Goal: Task Accomplishment & Management: Use online tool/utility

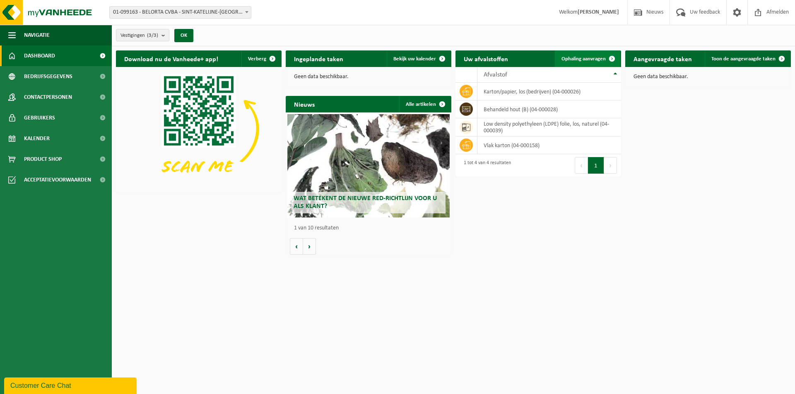
click at [583, 59] on span "Ophaling aanvragen" at bounding box center [583, 58] width 44 height 5
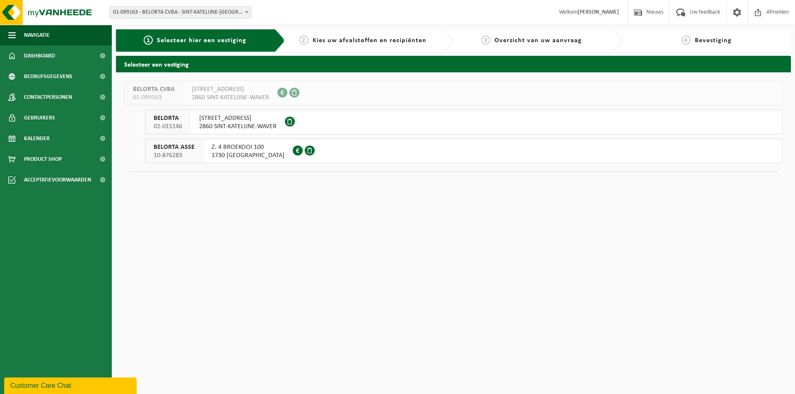
click at [267, 126] on span "2860 SINT-KATELIJNE-WAVER" at bounding box center [237, 127] width 77 height 8
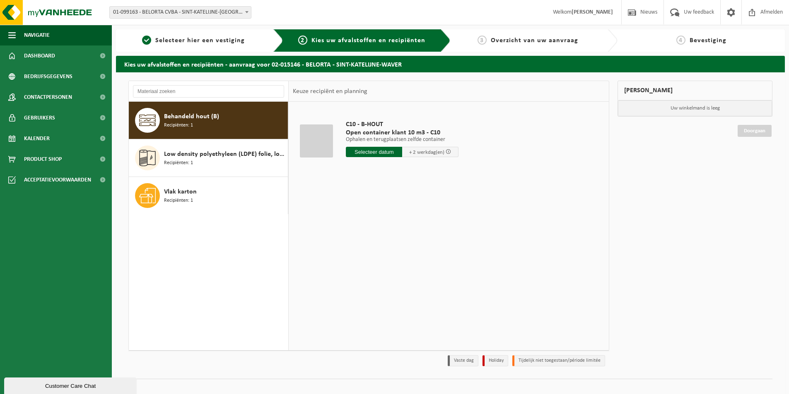
click at [373, 152] on input "text" at bounding box center [374, 152] width 56 height 10
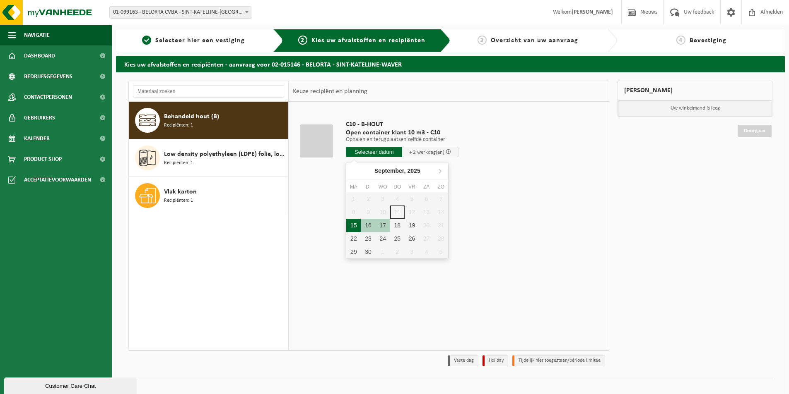
click at [355, 228] on div "15" at bounding box center [353, 225] width 14 height 13
type input "Van 2025-09-15"
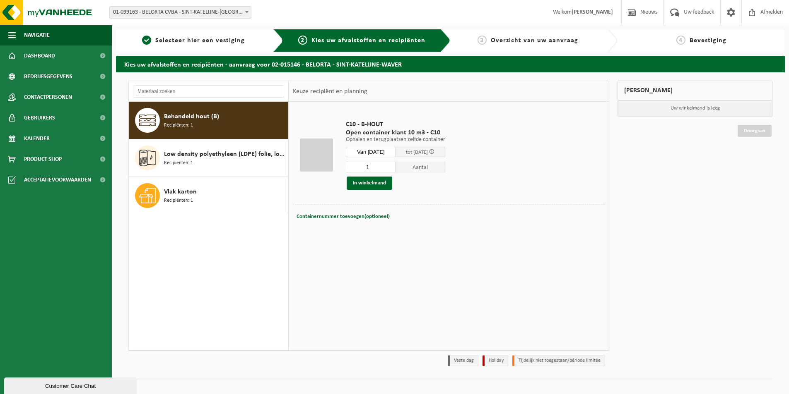
click at [324, 159] on div at bounding box center [316, 155] width 33 height 33
click at [366, 184] on button "In winkelmand" at bounding box center [369, 183] width 46 height 13
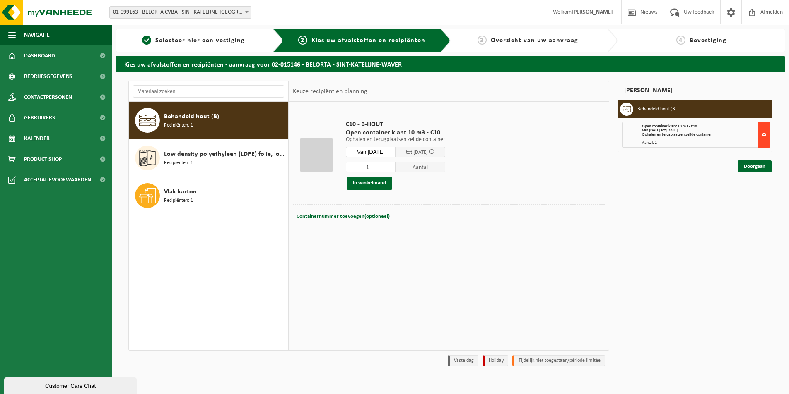
click at [763, 133] on button at bounding box center [764, 135] width 12 height 26
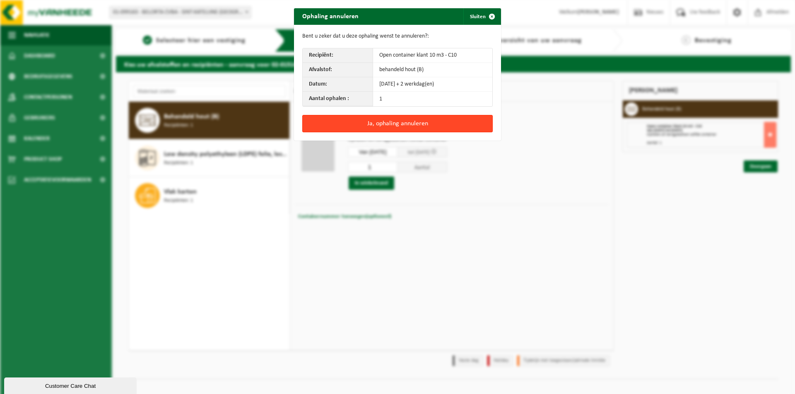
click at [397, 124] on button "Ja, ophaling annuleren" at bounding box center [397, 123] width 190 height 17
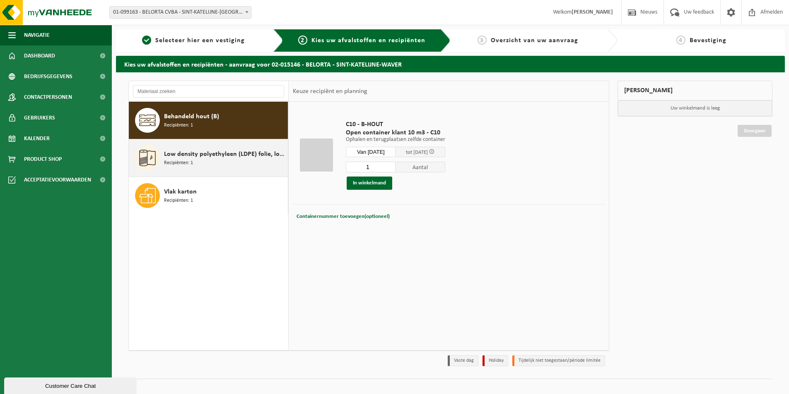
click at [207, 159] on span "Low density polyethyleen (LDPE) folie, los, naturel" at bounding box center [225, 154] width 122 height 10
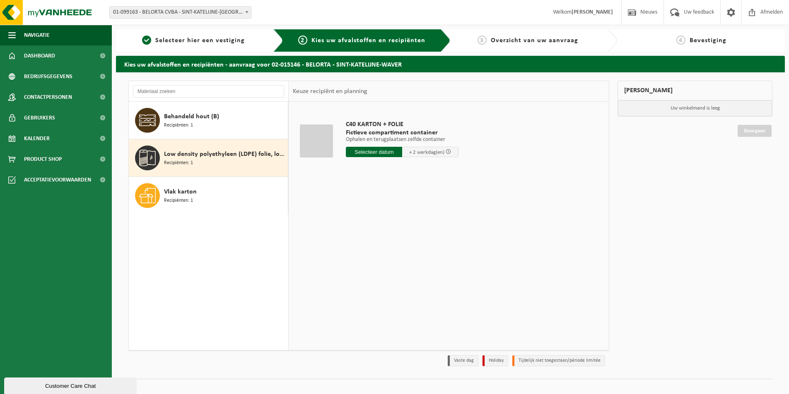
click at [323, 140] on div at bounding box center [316, 141] width 33 height 33
click at [386, 150] on input "text" at bounding box center [374, 152] width 56 height 10
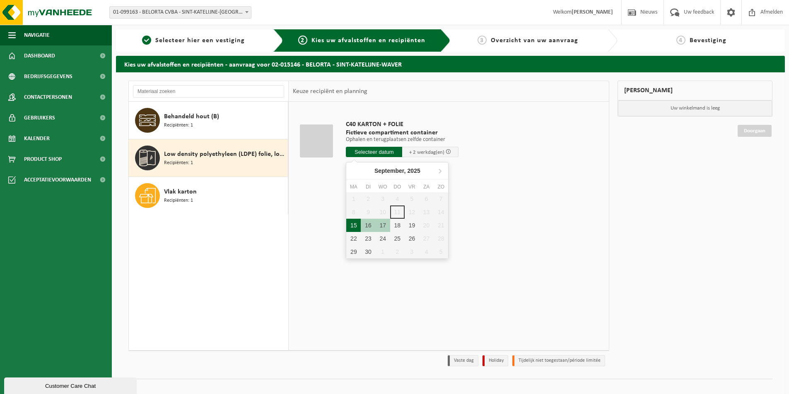
click at [355, 224] on div "15" at bounding box center [353, 225] width 14 height 13
type input "Van 2025-09-15"
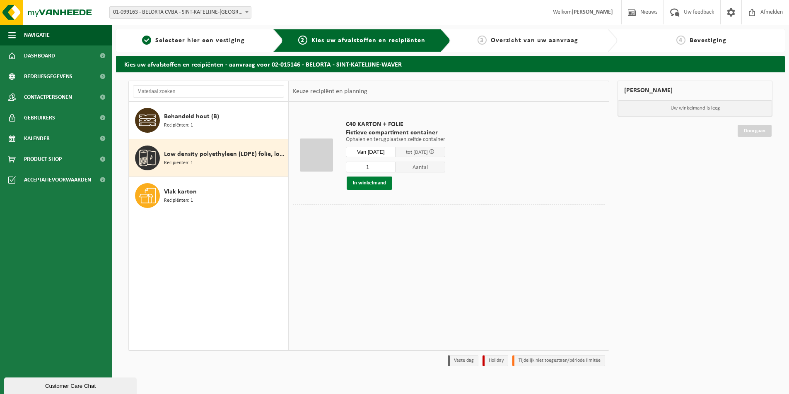
click at [383, 186] on button "In winkelmand" at bounding box center [369, 183] width 46 height 13
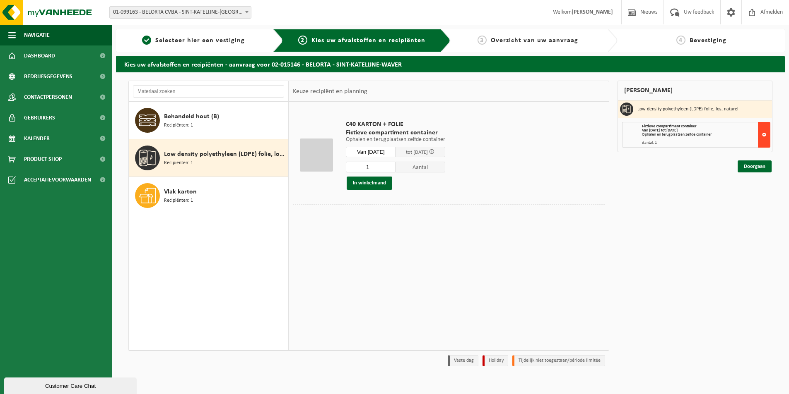
click at [767, 134] on button at bounding box center [764, 135] width 12 height 26
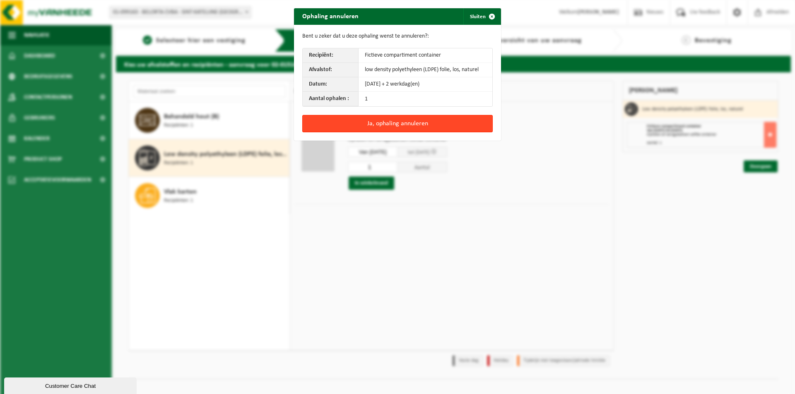
click at [392, 122] on button "Ja, ophaling annuleren" at bounding box center [397, 123] width 190 height 17
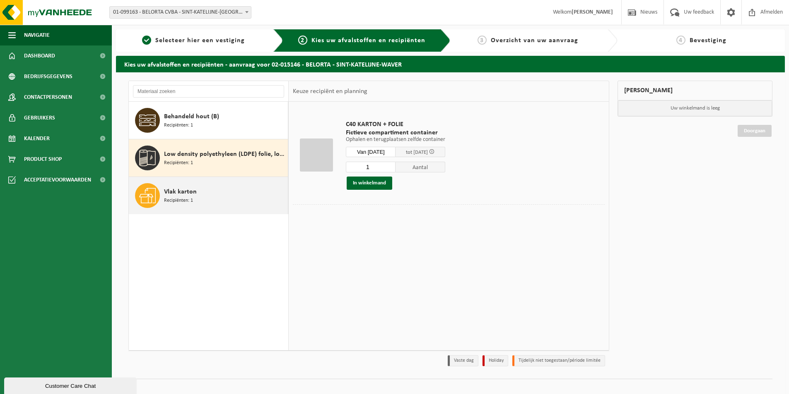
click at [170, 196] on span "Vlak karton" at bounding box center [180, 192] width 33 height 10
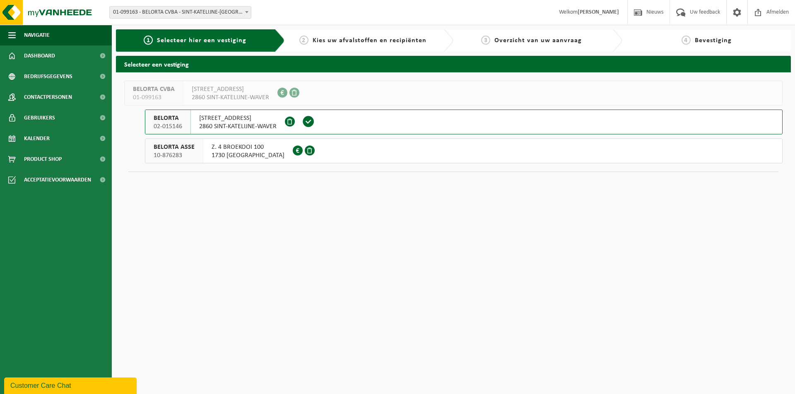
click at [243, 123] on span "2860 SINT-KATELIJNE-WAVER" at bounding box center [237, 127] width 77 height 8
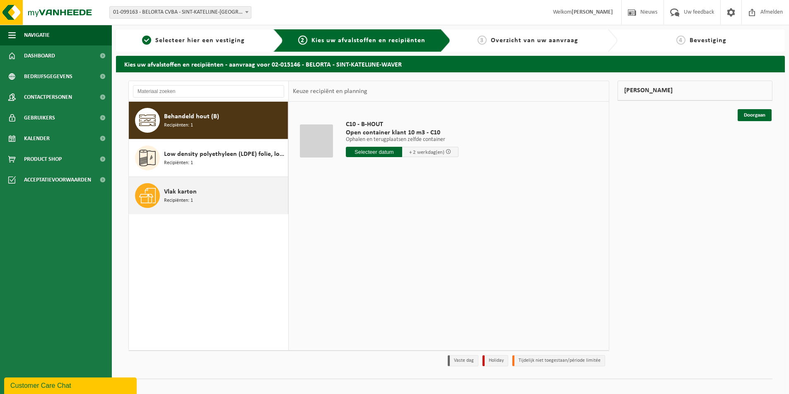
click at [192, 199] on span "Recipiënten: 1" at bounding box center [178, 201] width 29 height 8
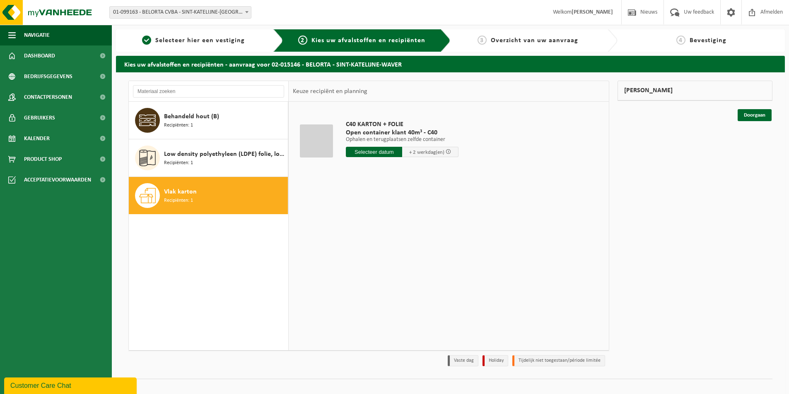
click at [376, 153] on input "text" at bounding box center [374, 152] width 56 height 10
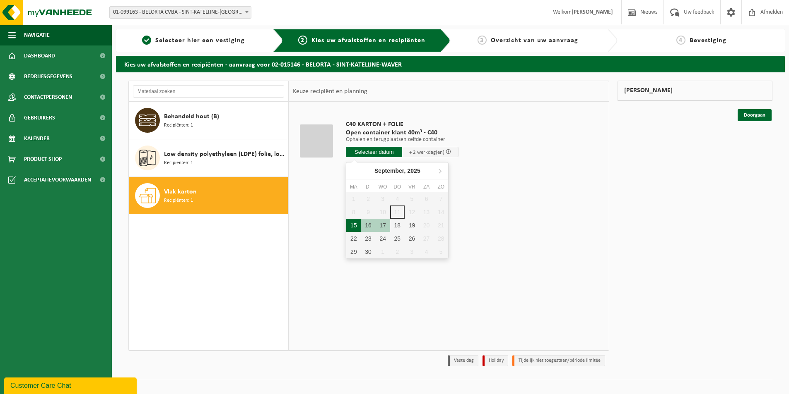
click at [354, 227] on div "15" at bounding box center [353, 225] width 14 height 13
type input "Van 2025-09-15"
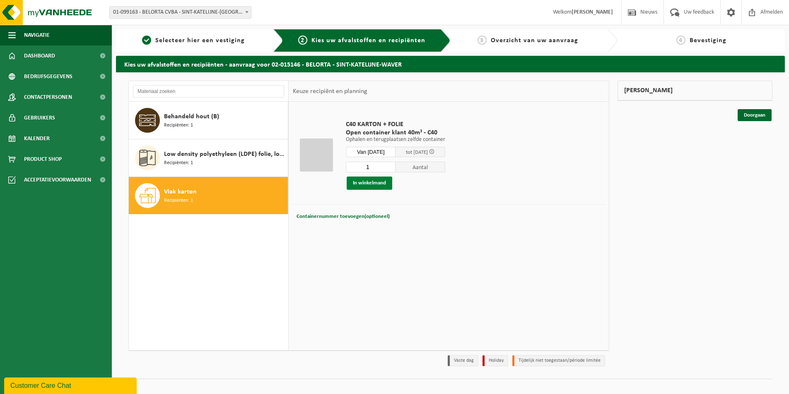
click at [371, 185] on button "In winkelmand" at bounding box center [369, 183] width 46 height 13
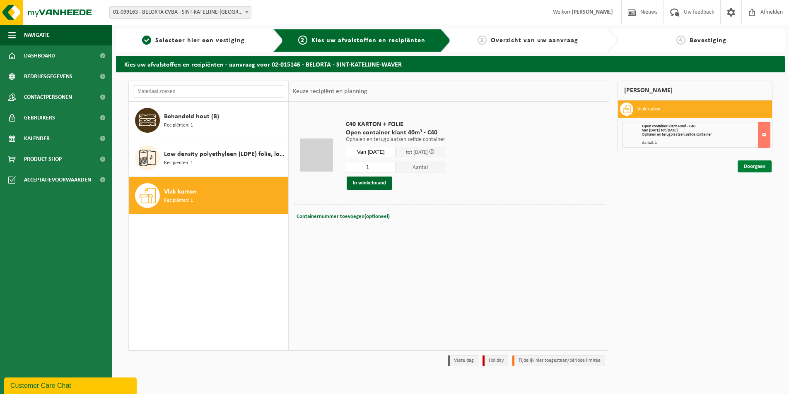
click at [759, 166] on link "Doorgaan" at bounding box center [754, 167] width 34 height 12
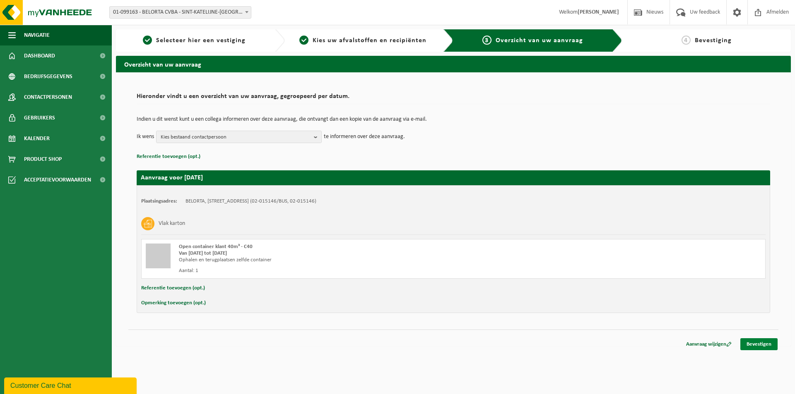
click at [762, 346] on link "Bevestigen" at bounding box center [758, 345] width 37 height 12
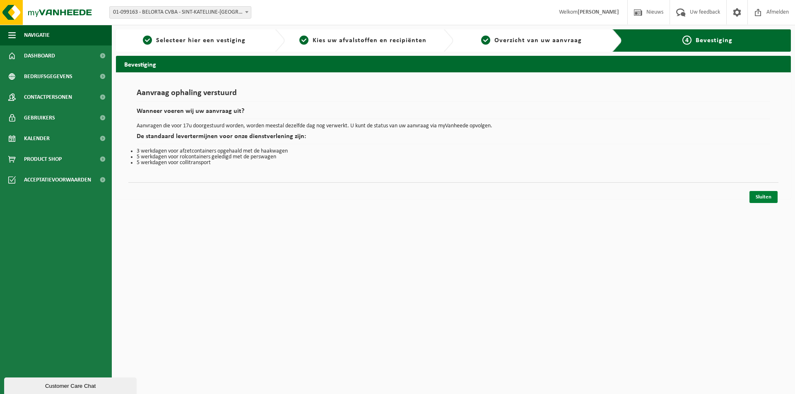
click at [769, 195] on link "Sluiten" at bounding box center [763, 197] width 28 height 12
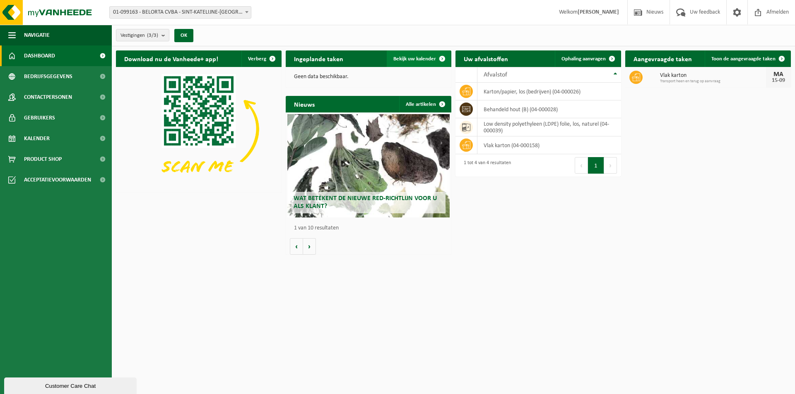
click at [404, 56] on span "Bekijk uw kalender" at bounding box center [414, 58] width 43 height 5
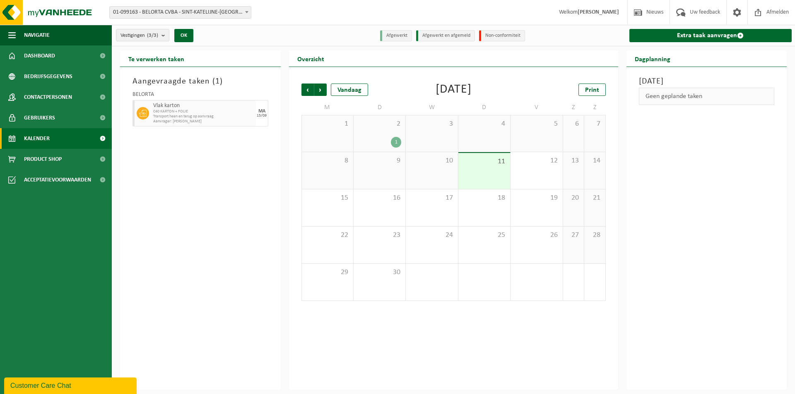
click at [387, 133] on div "2 1" at bounding box center [380, 133] width 52 height 36
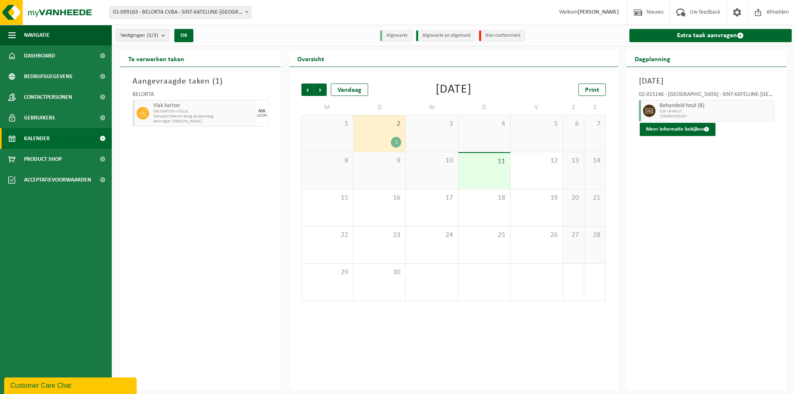
click at [315, 139] on div "1" at bounding box center [327, 133] width 51 height 36
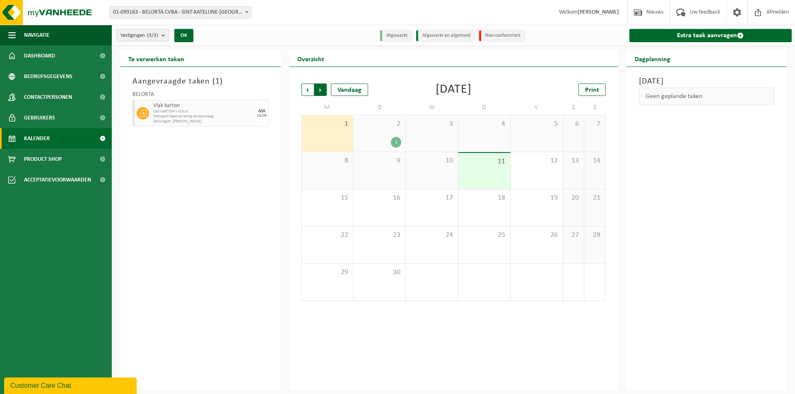
click at [306, 91] on span "Vorige" at bounding box center [307, 90] width 12 height 12
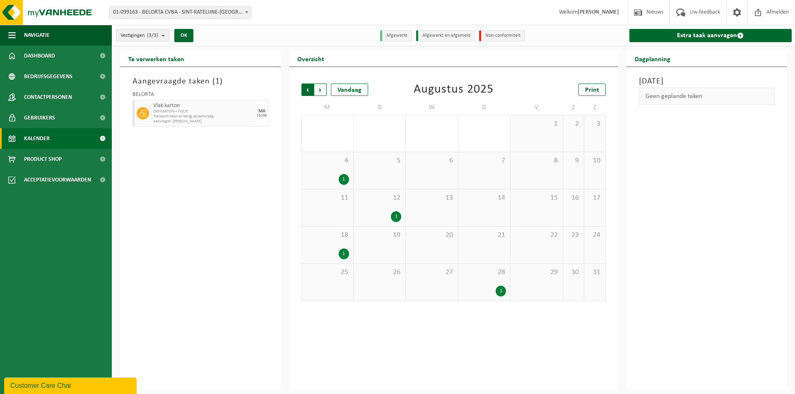
click at [318, 89] on span "Volgende" at bounding box center [320, 90] width 12 height 12
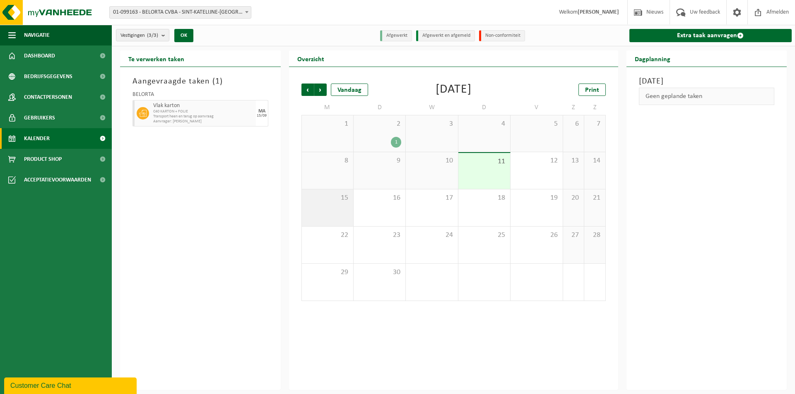
click at [319, 206] on div "15" at bounding box center [327, 208] width 51 height 37
click at [192, 227] on div "Aangevraagde taken ( 1 ) BELORTA Vlak karton C40 KARTON + FOLIE Transport heen …" at bounding box center [200, 228] width 161 height 323
click at [307, 87] on span "Vorige" at bounding box center [307, 90] width 12 height 12
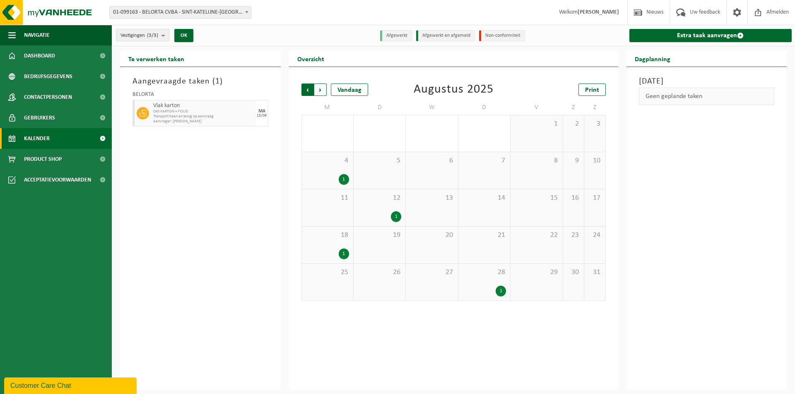
click at [318, 90] on span "Volgende" at bounding box center [320, 90] width 12 height 12
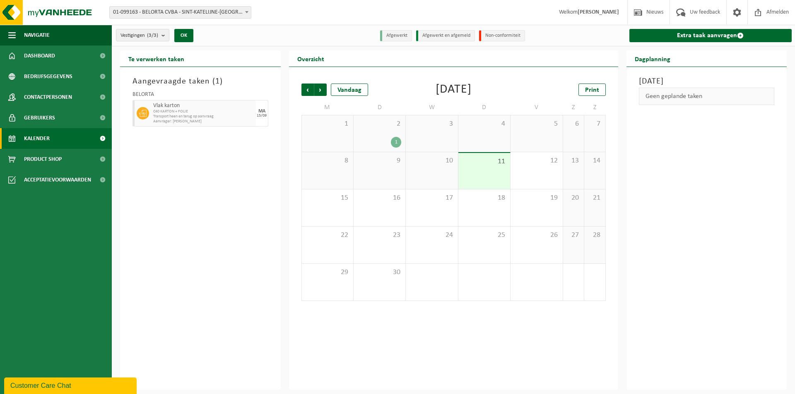
click at [173, 284] on div "Aangevraagde taken ( 1 ) BELORTA Vlak karton C40 KARTON + FOLIE Transport heen …" at bounding box center [200, 228] width 161 height 323
